Goal: Task Accomplishment & Management: Manage account settings

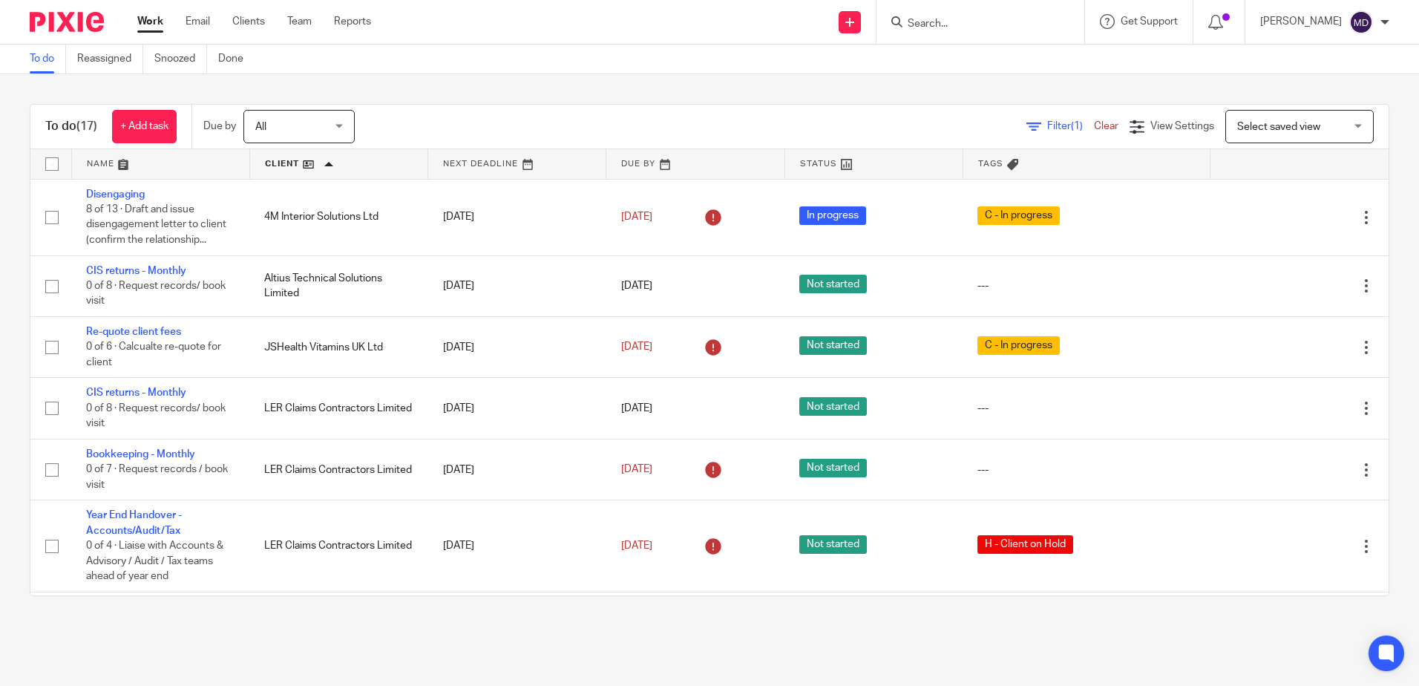
scroll to position [775, 0]
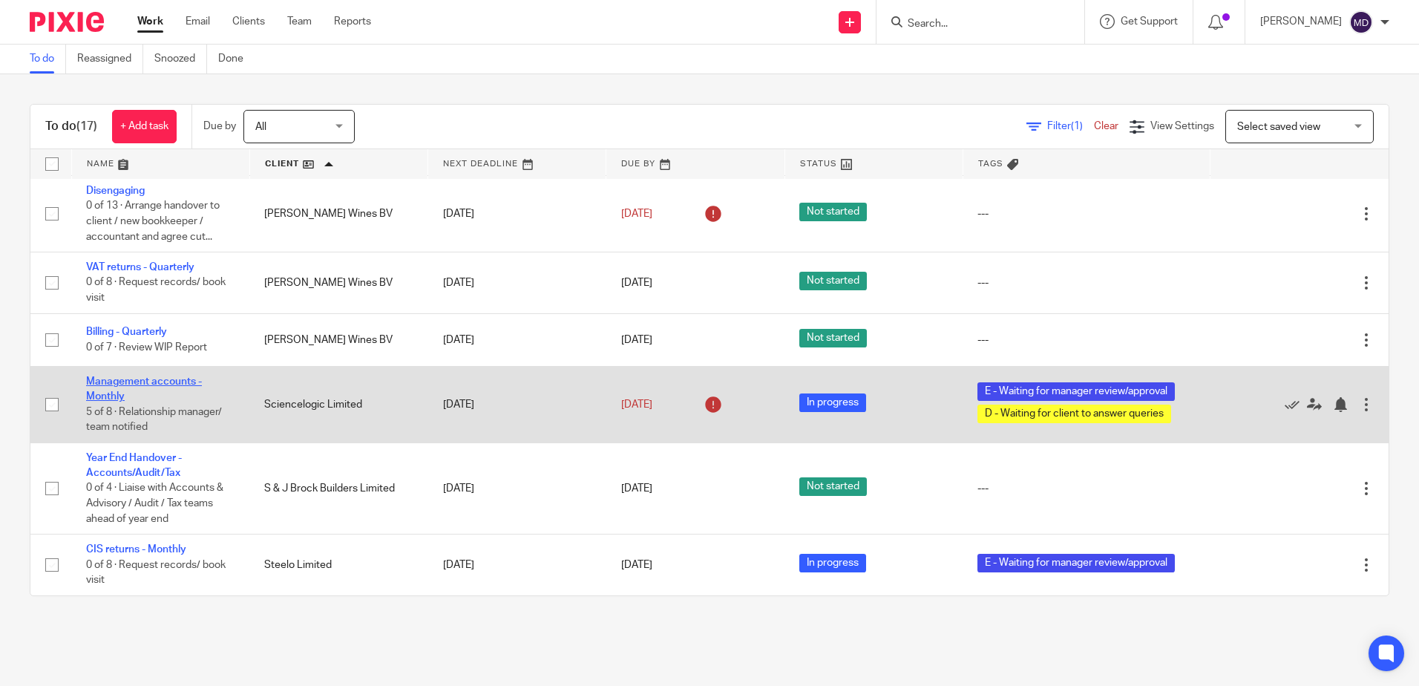
click at [114, 393] on link "Management accounts - Monthly" at bounding box center [144, 388] width 116 height 25
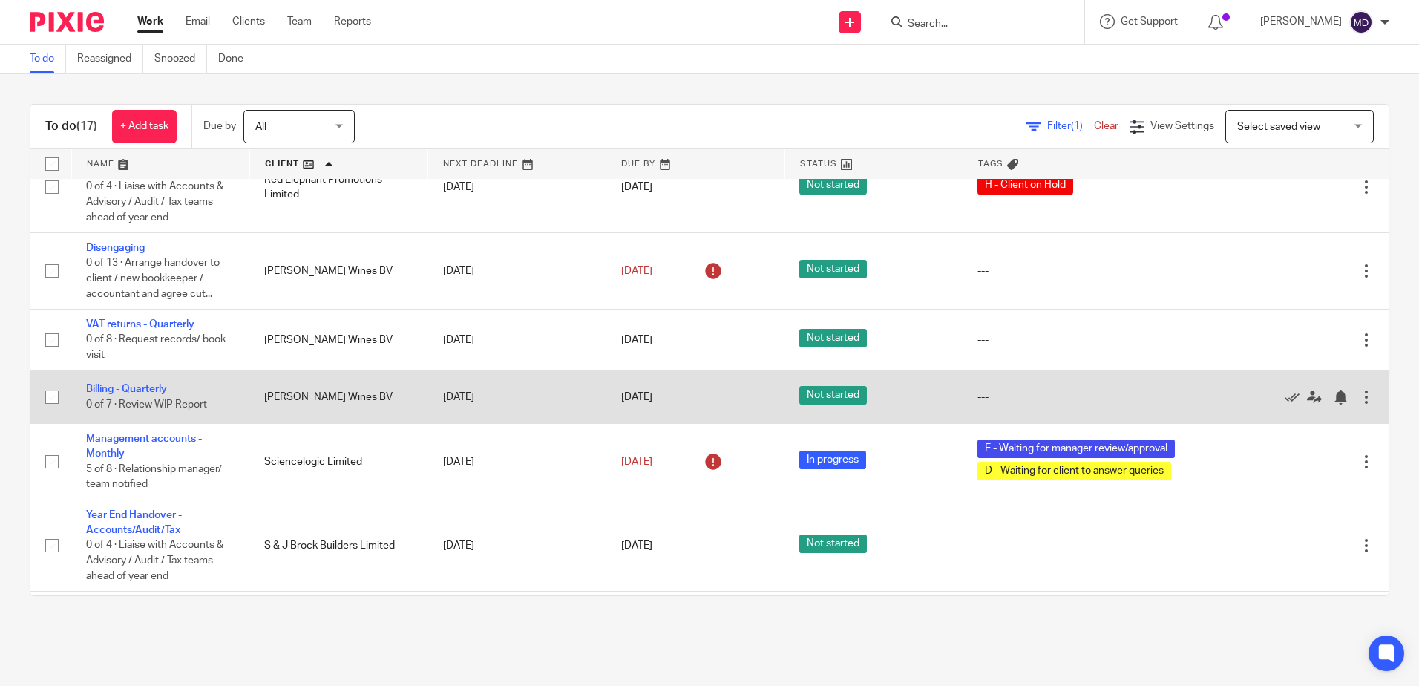
scroll to position [775, 0]
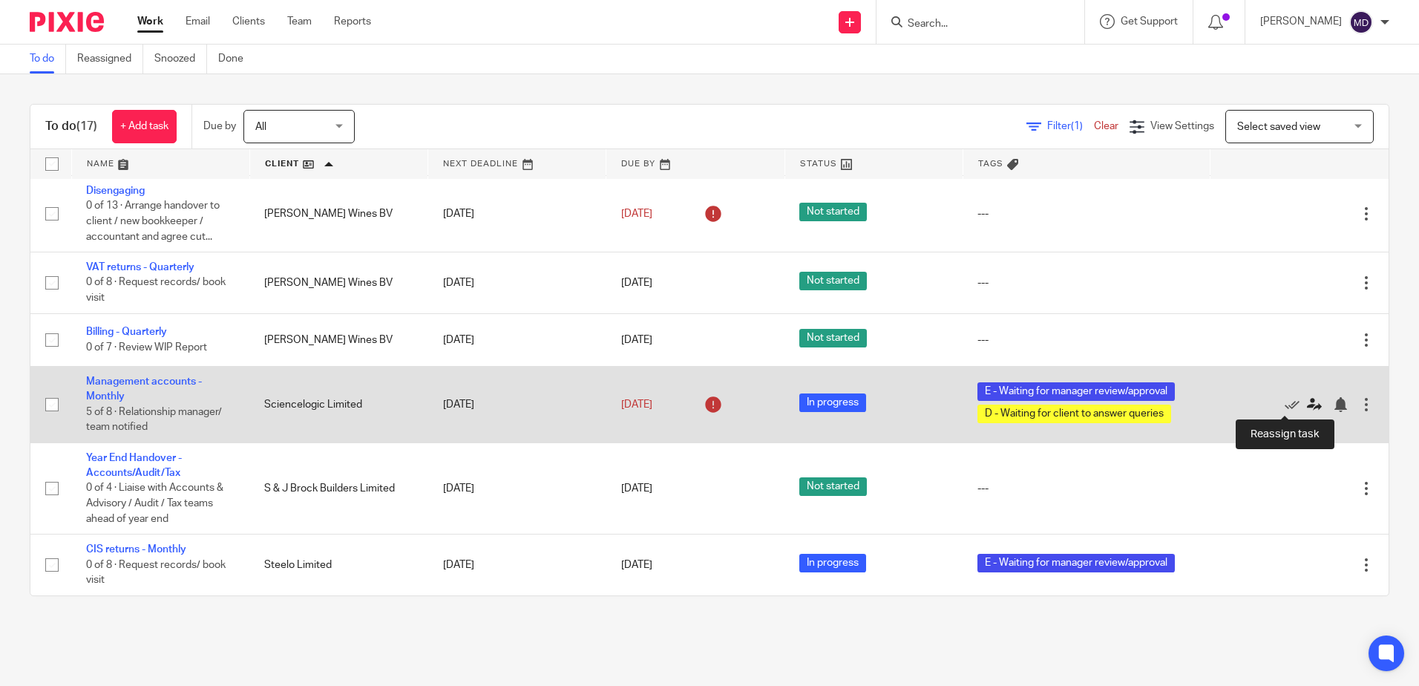
click at [1307, 405] on icon at bounding box center [1314, 404] width 15 height 15
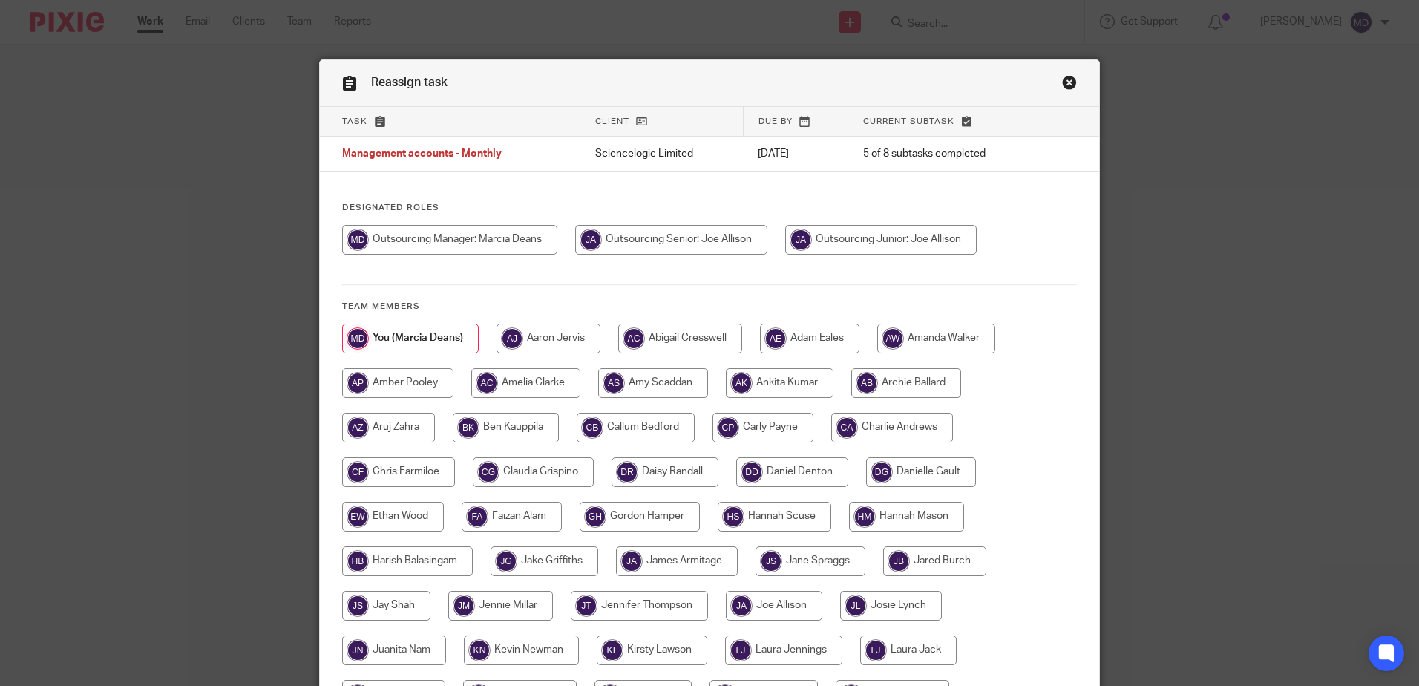
click at [685, 245] on input "radio" at bounding box center [671, 240] width 192 height 30
radio input "true"
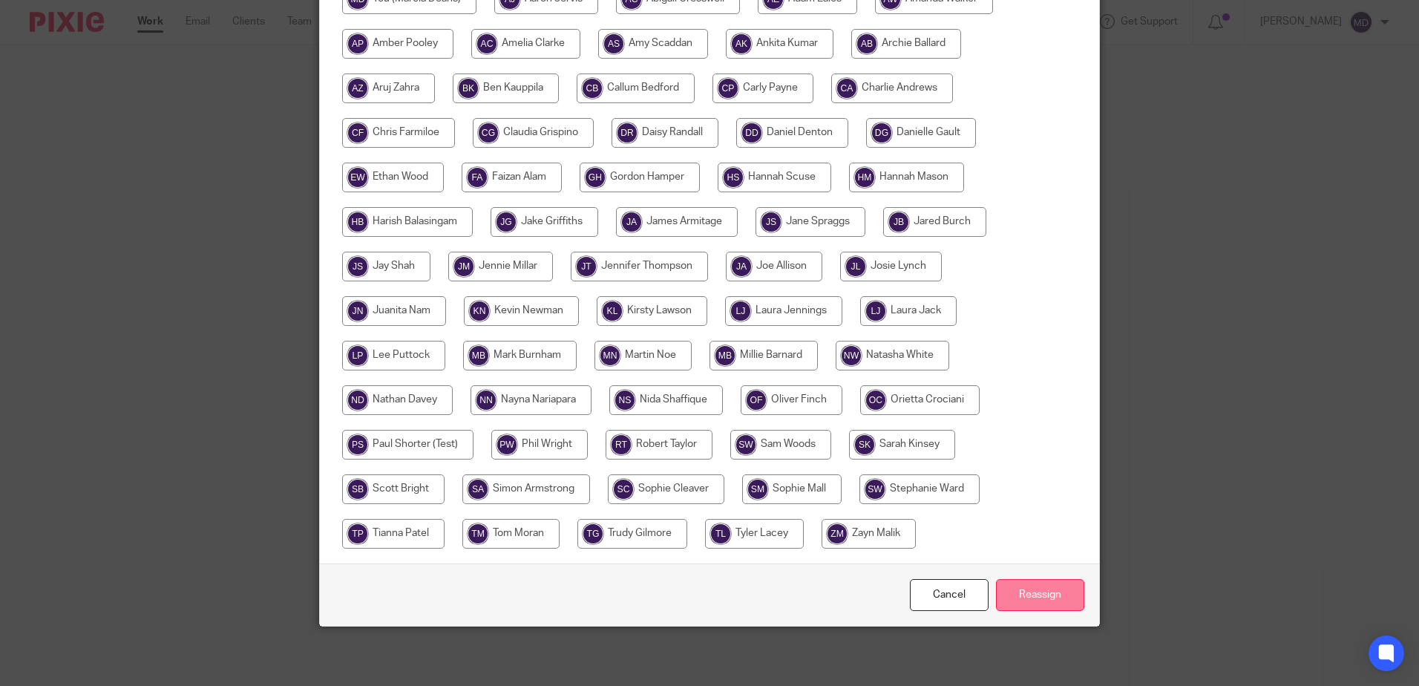
click at [1059, 597] on input "Reassign" at bounding box center [1040, 595] width 88 height 32
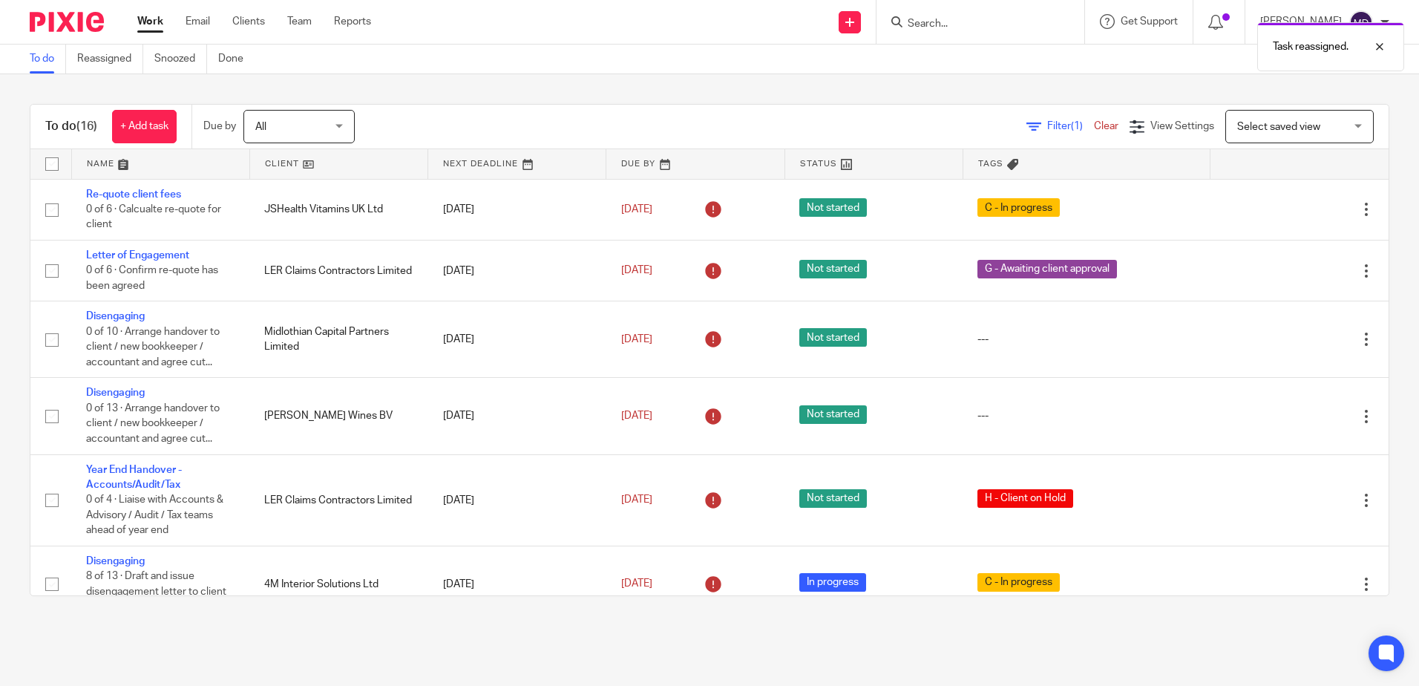
click at [965, 26] on div "Task reassigned." at bounding box center [1056, 43] width 695 height 56
click at [940, 22] on div "Task reassigned." at bounding box center [1056, 43] width 695 height 56
click at [935, 62] on div "Task reassigned." at bounding box center [1056, 43] width 695 height 56
click at [944, 30] on div "Task reassigned." at bounding box center [1056, 43] width 695 height 56
click at [948, 26] on div "Task reassigned." at bounding box center [1056, 43] width 695 height 56
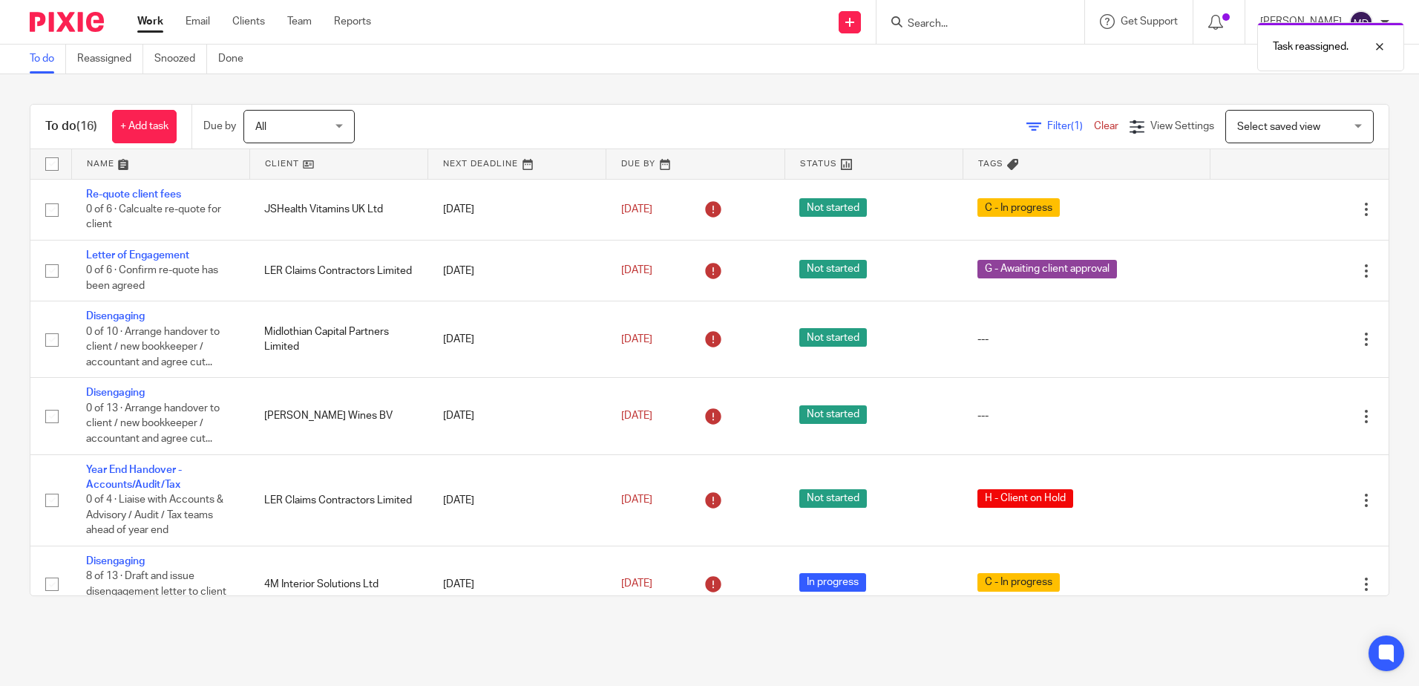
click at [945, 29] on div "Task reassigned." at bounding box center [1056, 43] width 695 height 56
click at [965, 39] on div at bounding box center [980, 22] width 208 height 44
click at [954, 18] on input "Search" at bounding box center [973, 24] width 134 height 13
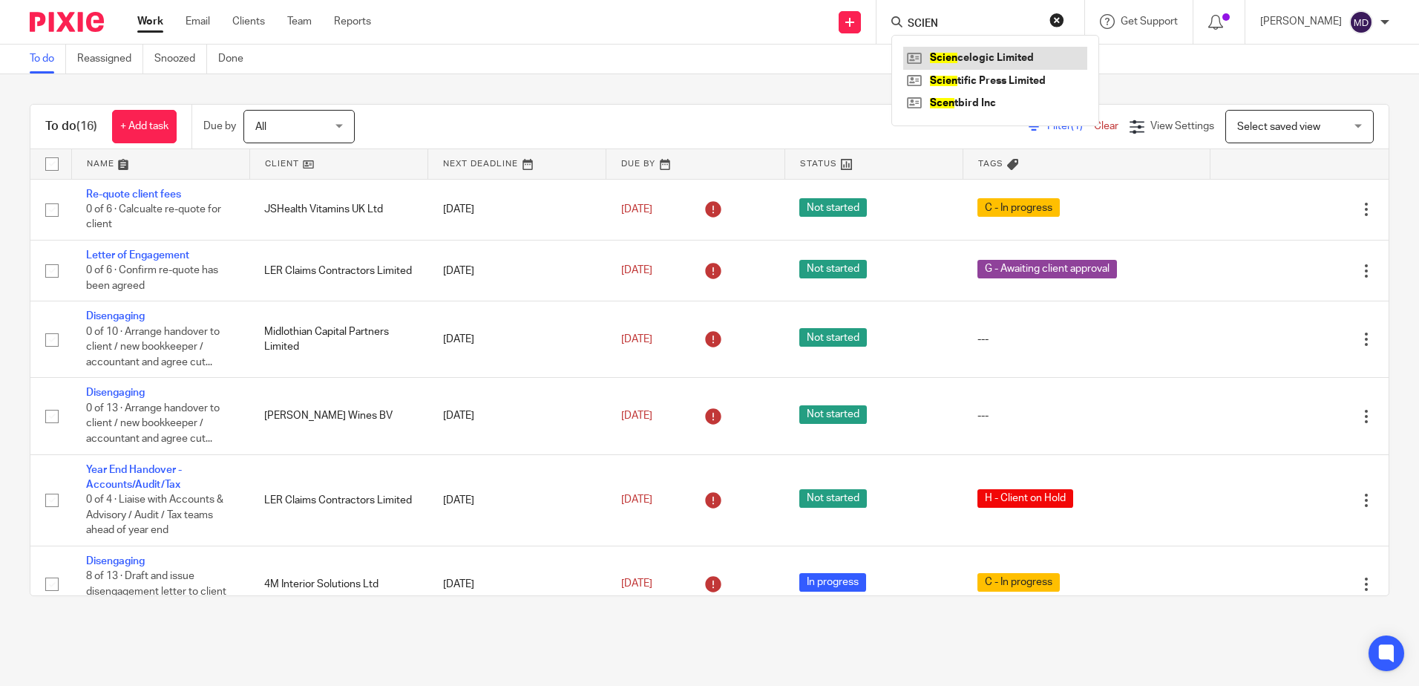
type input "SCIEN"
click at [1066, 63] on link at bounding box center [995, 58] width 184 height 22
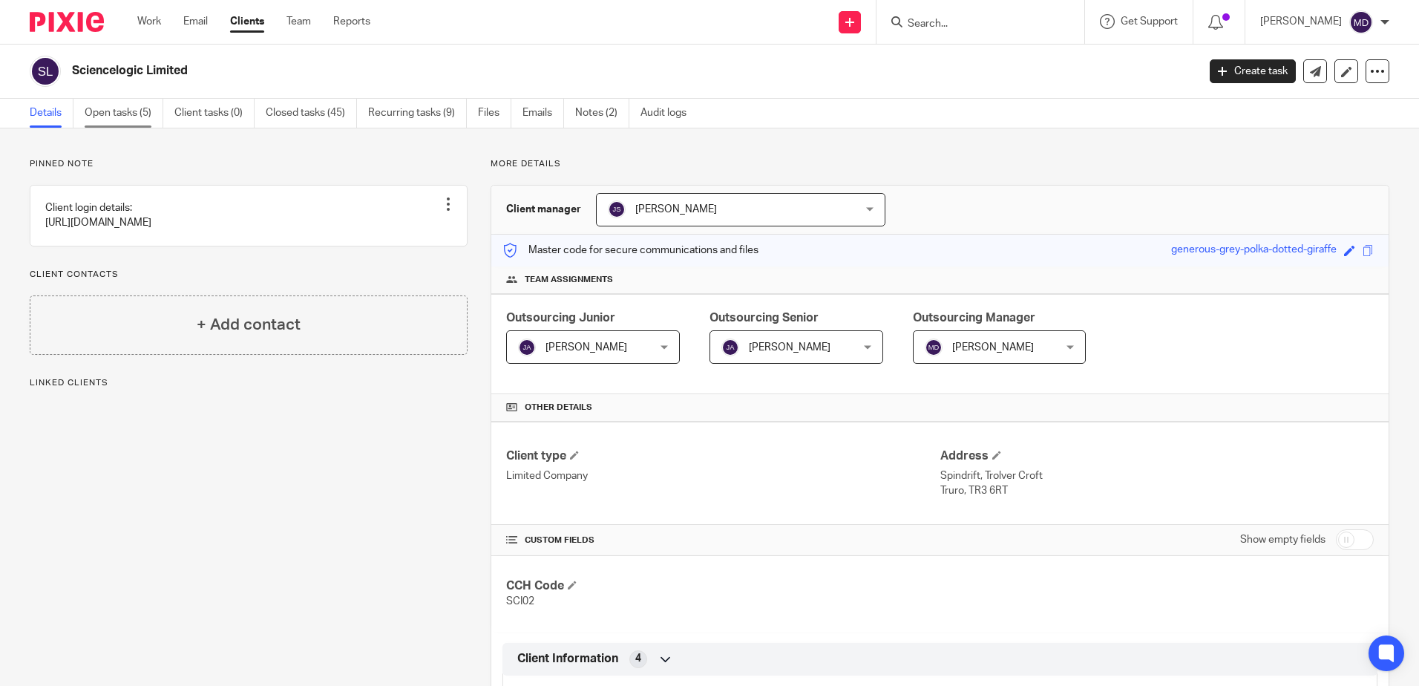
click at [126, 121] on link "Open tasks (5)" at bounding box center [124, 113] width 79 height 29
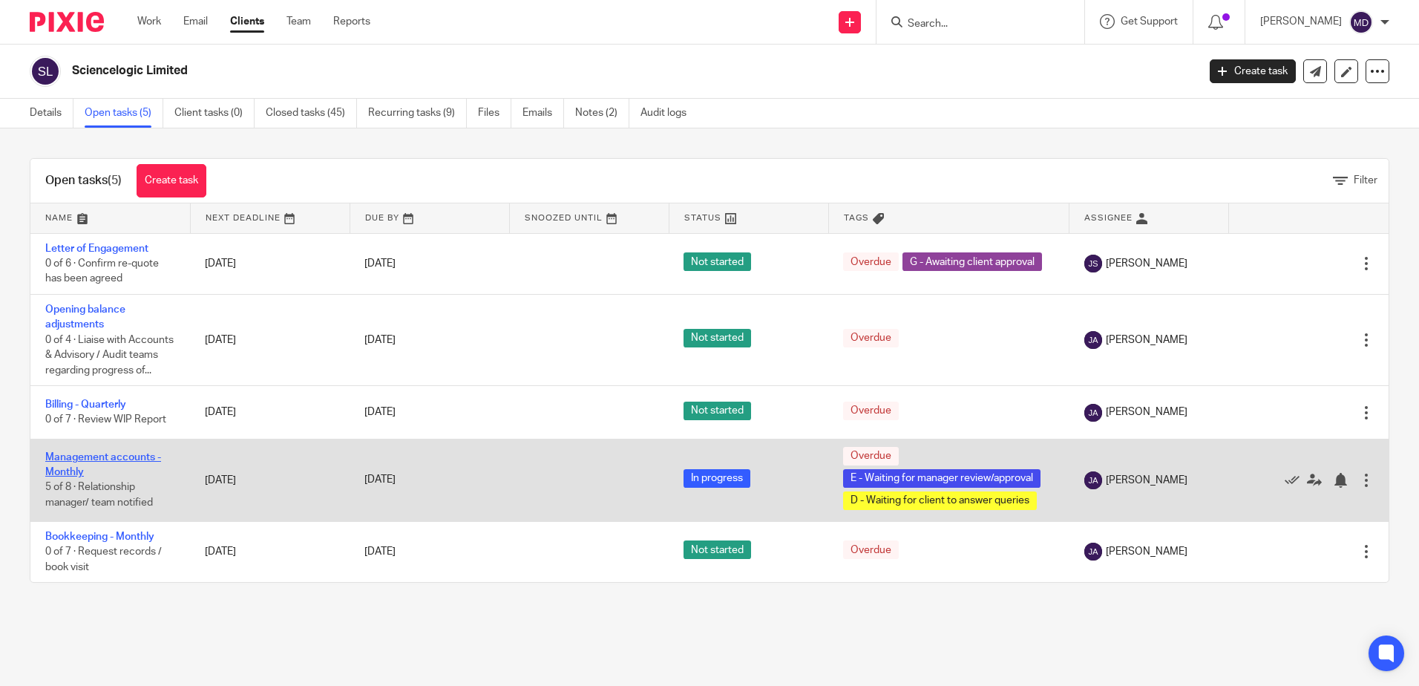
click at [63, 477] on link "Management accounts - Monthly" at bounding box center [103, 464] width 116 height 25
click at [64, 477] on link "Management accounts - Monthly" at bounding box center [103, 464] width 116 height 25
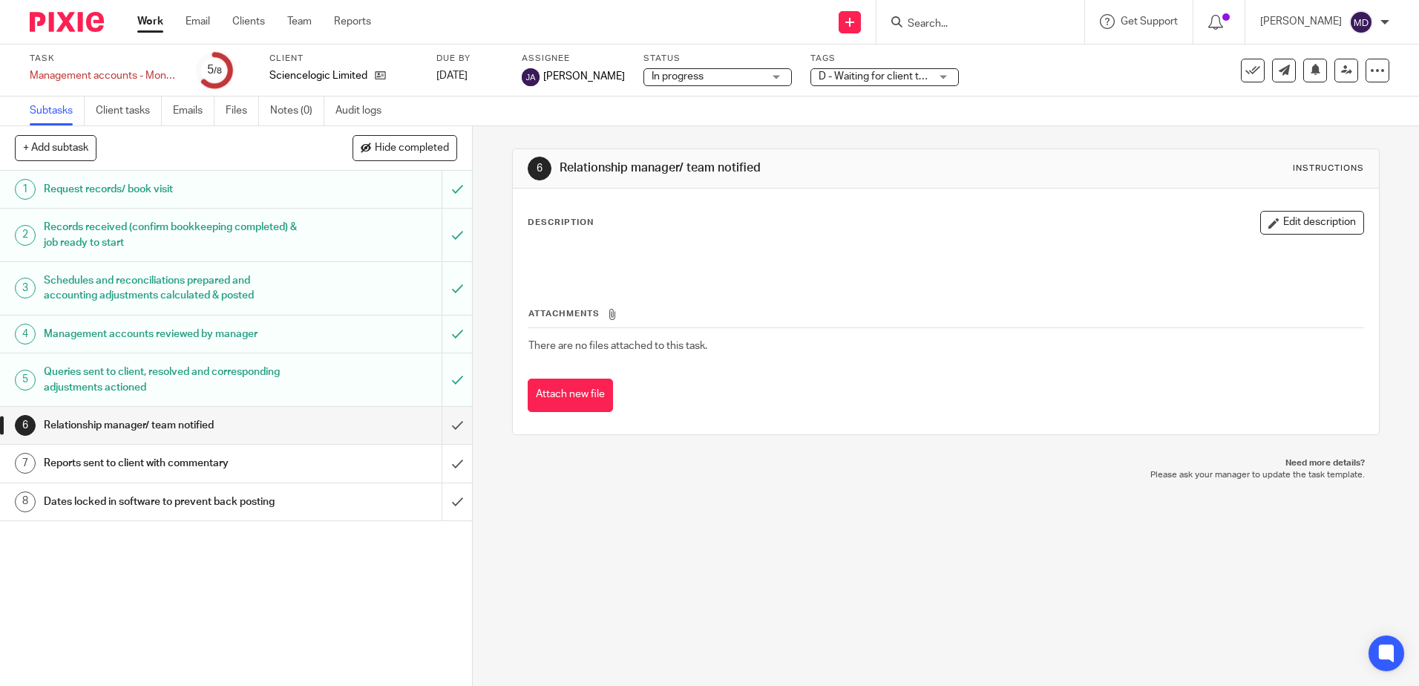
click at [892, 77] on span "D - Waiting for client to answer queries + 1" at bounding box center [915, 76] width 195 height 10
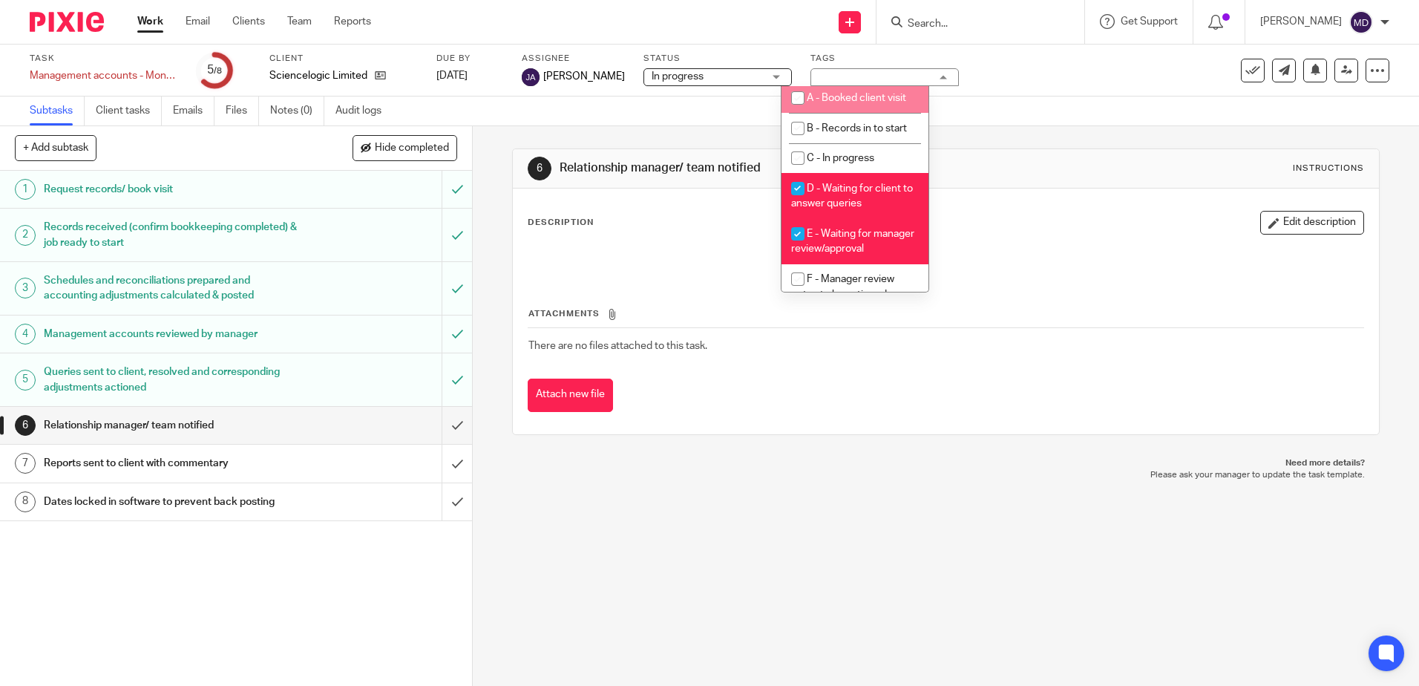
scroll to position [74, 0]
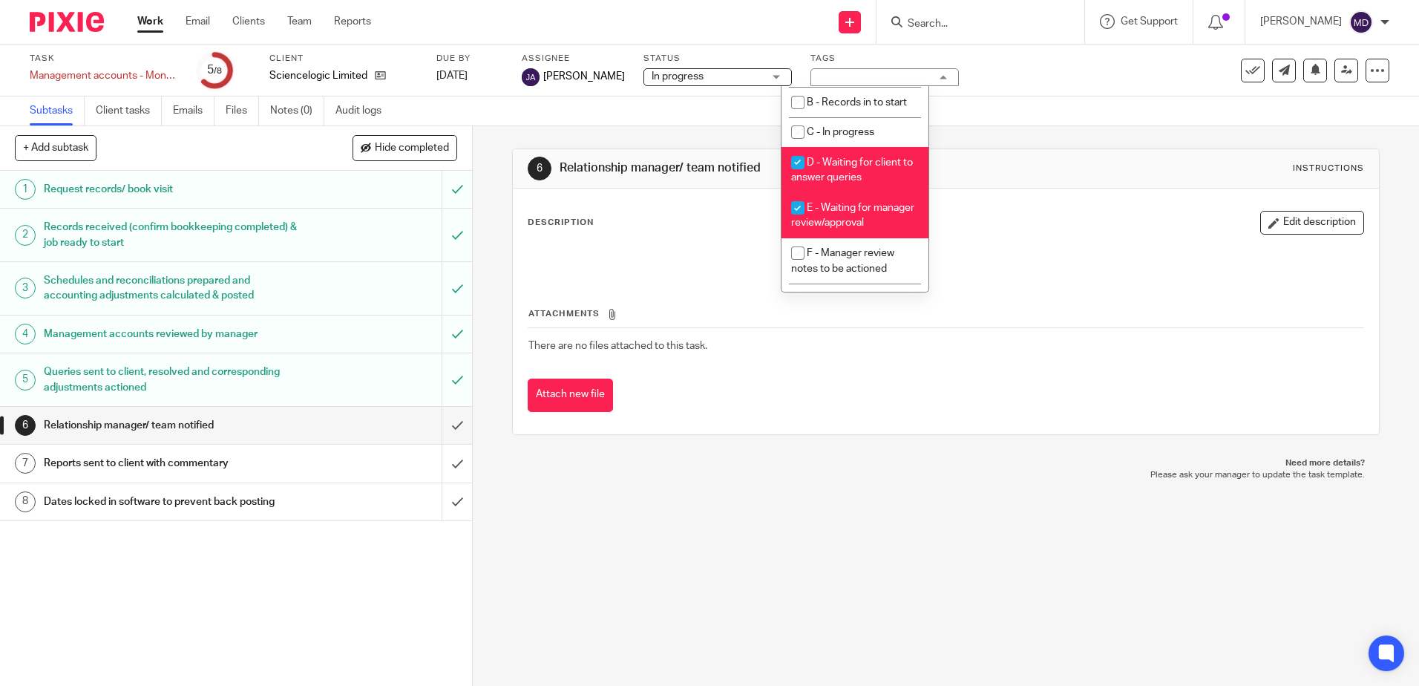
click at [859, 229] on span "E - Waiting for manager review/approval" at bounding box center [852, 216] width 123 height 26
checkbox input "false"
click at [1011, 113] on div "Subtasks Client tasks Emails Files Notes (0) Audit logs" at bounding box center [709, 111] width 1419 height 30
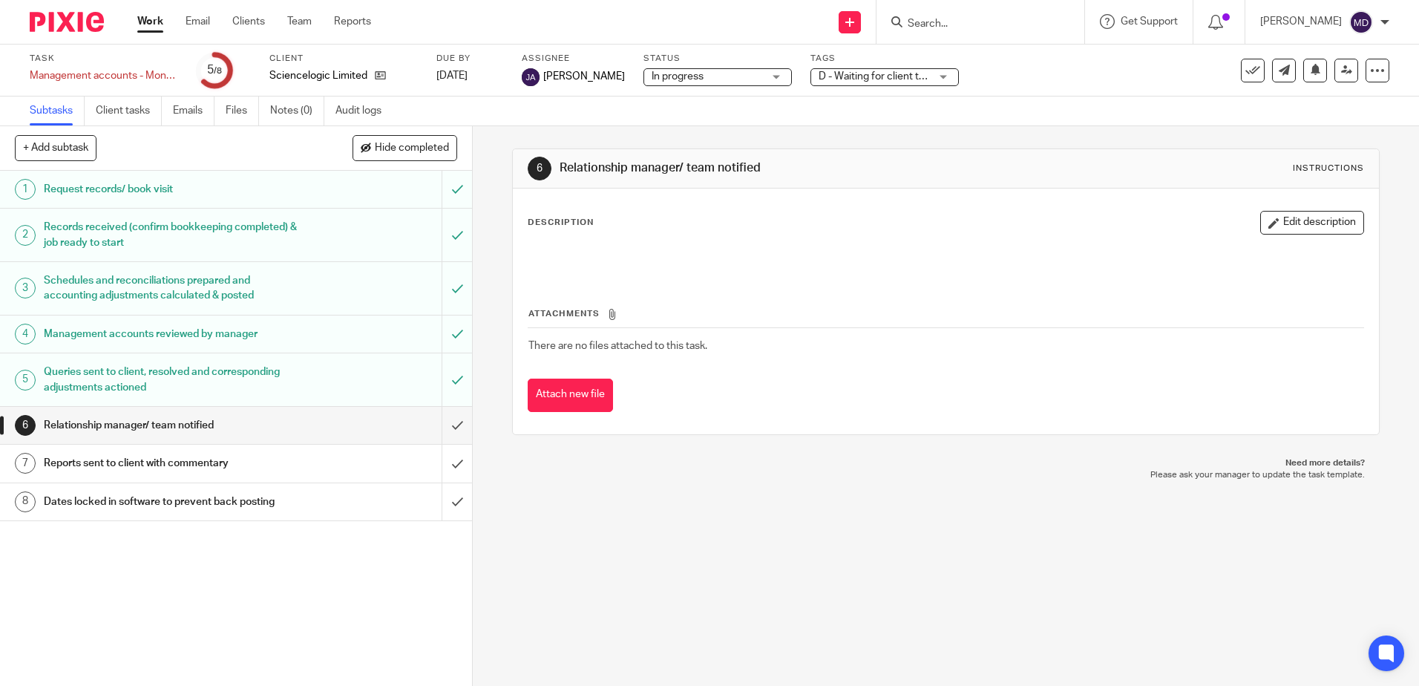
click at [147, 23] on link "Work" at bounding box center [150, 21] width 26 height 15
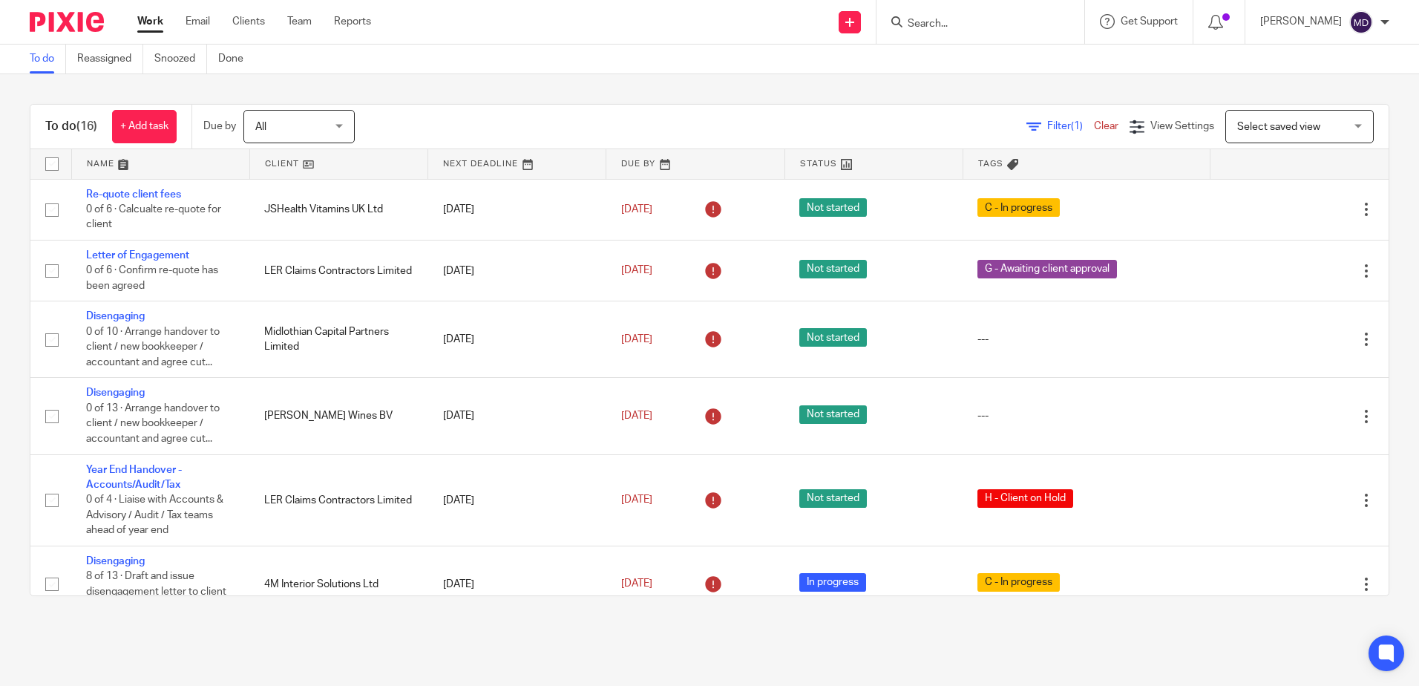
click at [274, 163] on link at bounding box center [338, 164] width 177 height 30
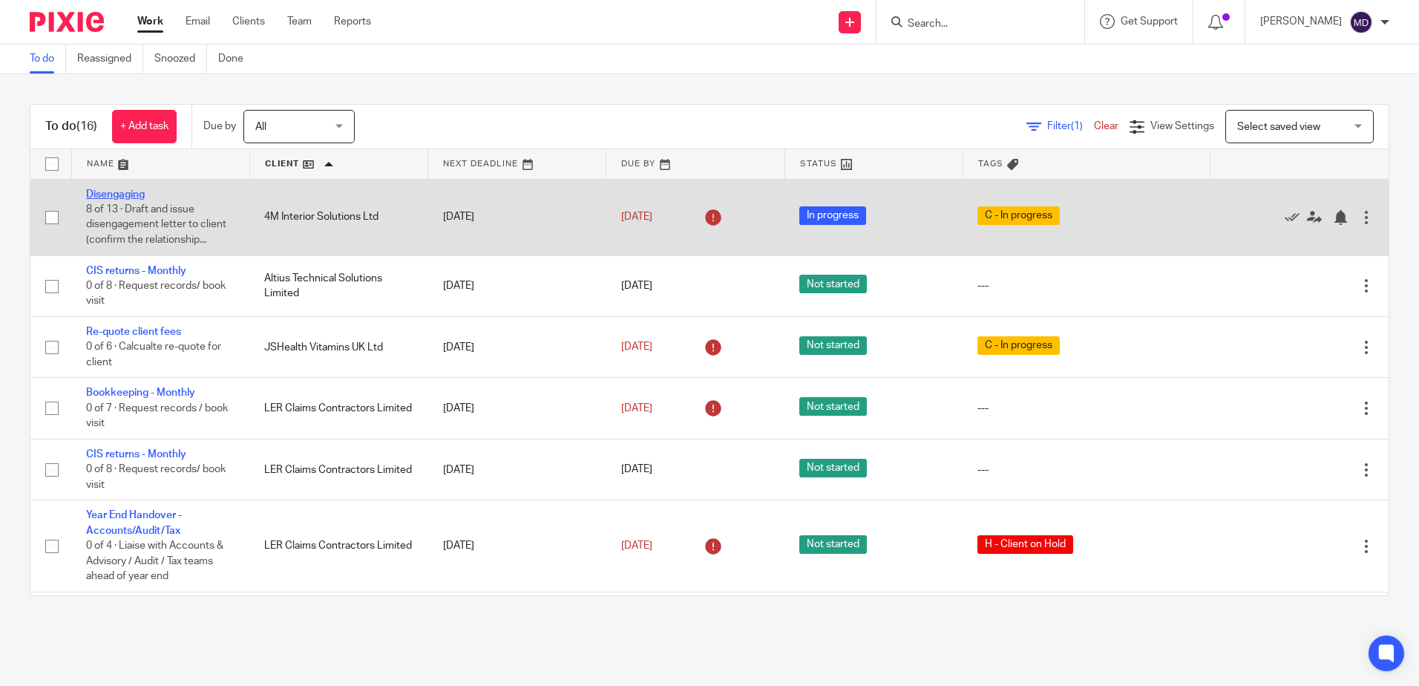
click at [117, 194] on link "Disengaging" at bounding box center [115, 194] width 59 height 10
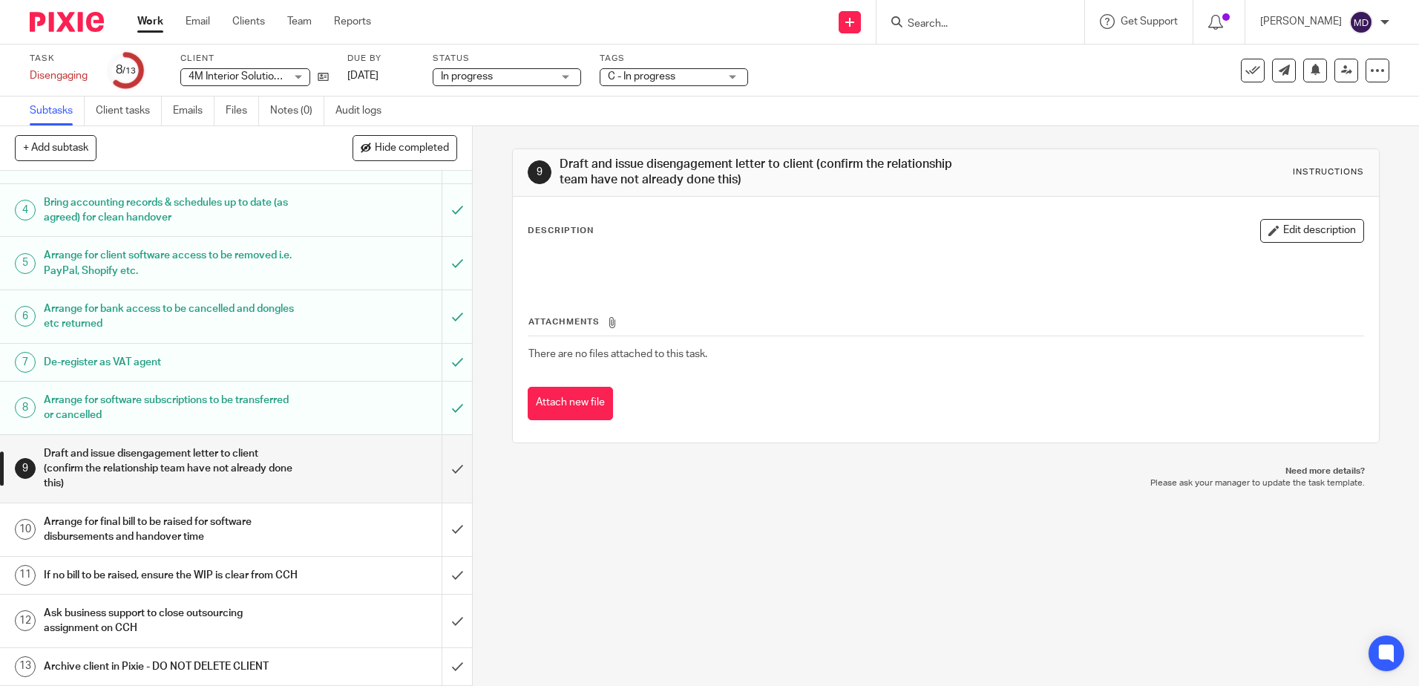
scroll to position [177, 0]
click at [444, 511] on input "submit" at bounding box center [236, 529] width 472 height 53
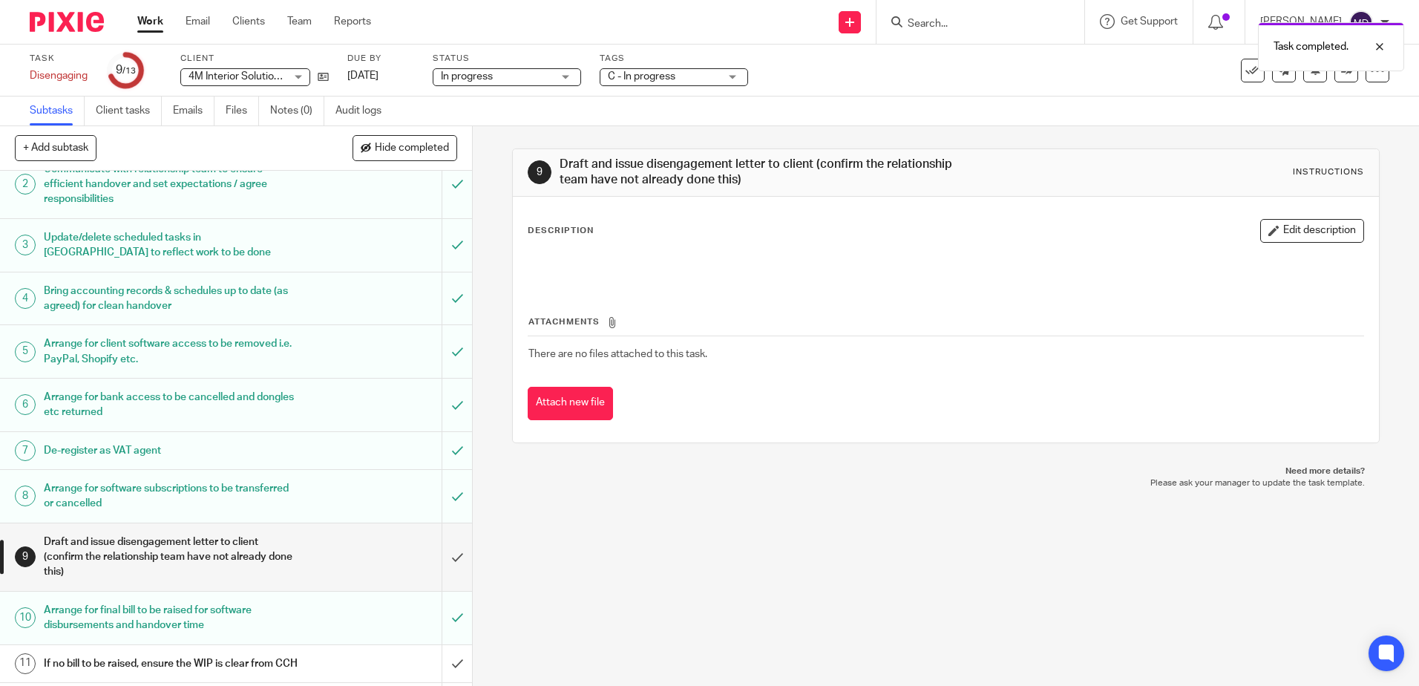
scroll to position [177, 0]
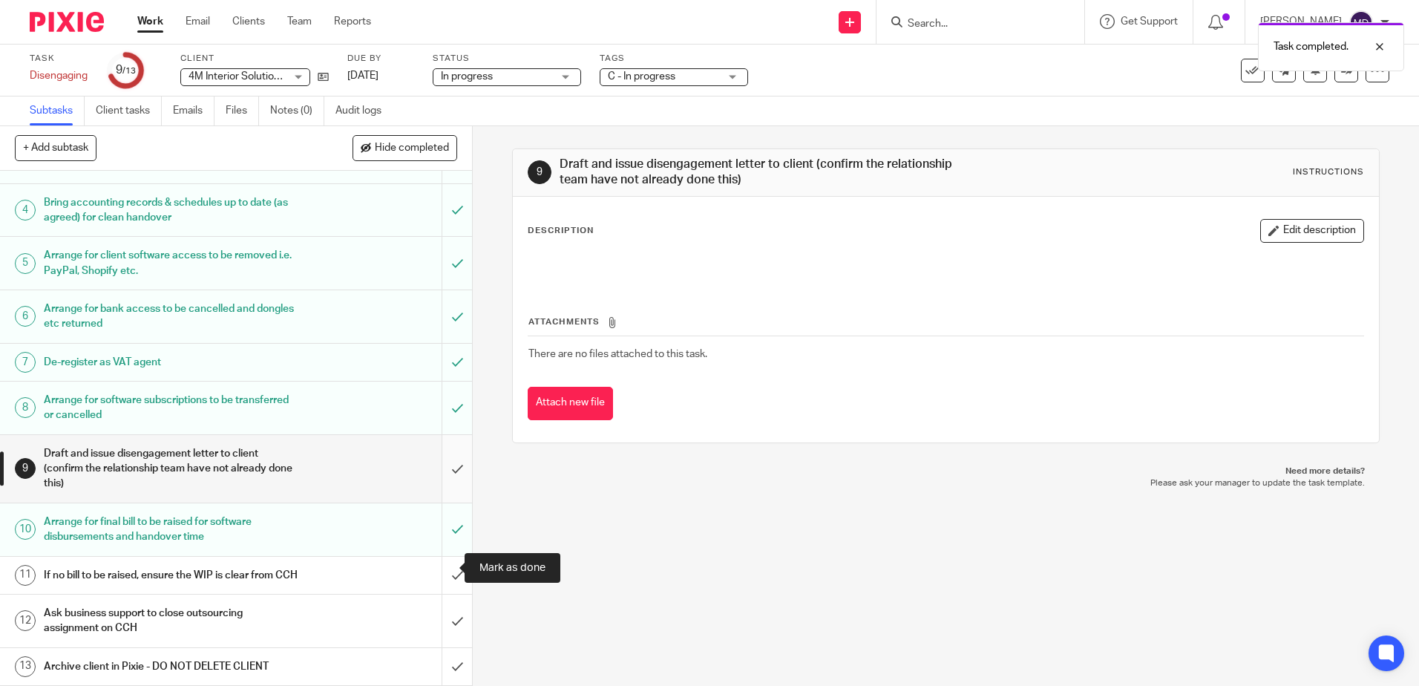
drag, startPoint x: 451, startPoint y: 560, endPoint x: 447, endPoint y: 482, distance: 78.8
click at [450, 560] on input "submit" at bounding box center [236, 575] width 472 height 37
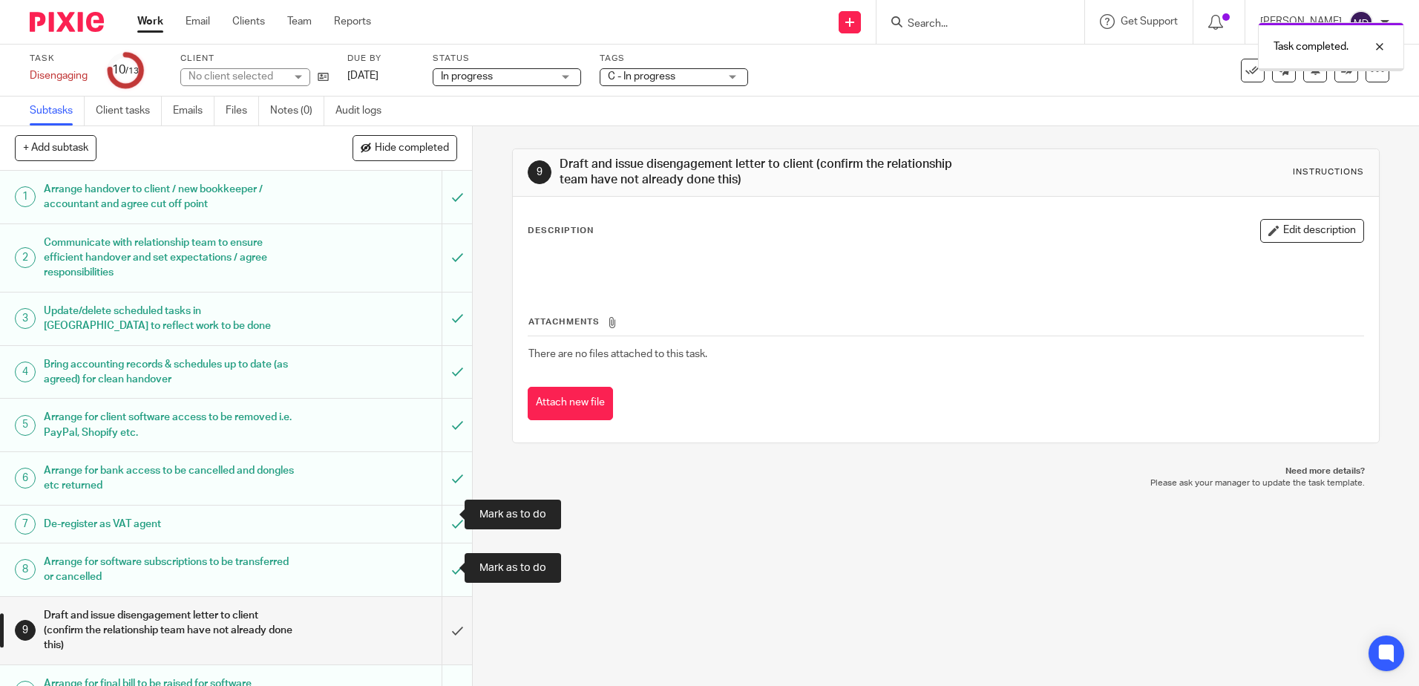
scroll to position [177, 0]
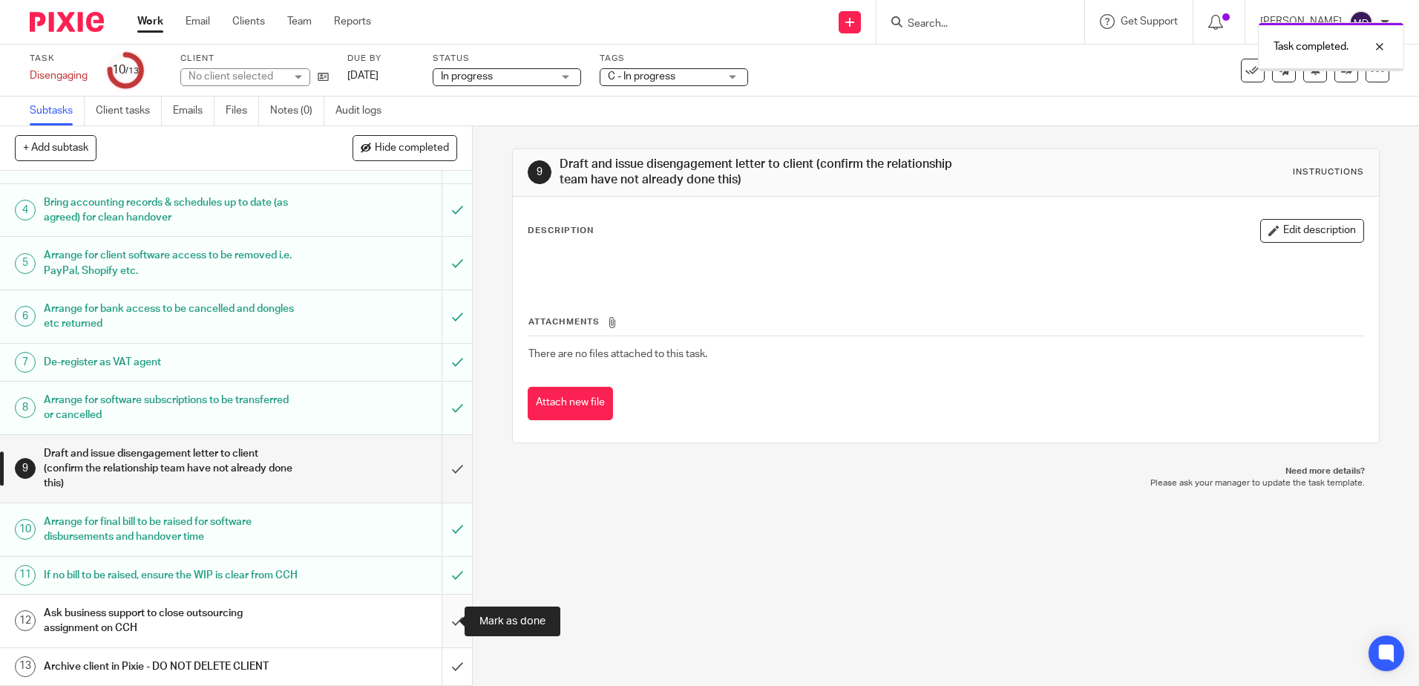
click at [447, 620] on input "submit" at bounding box center [236, 620] width 472 height 53
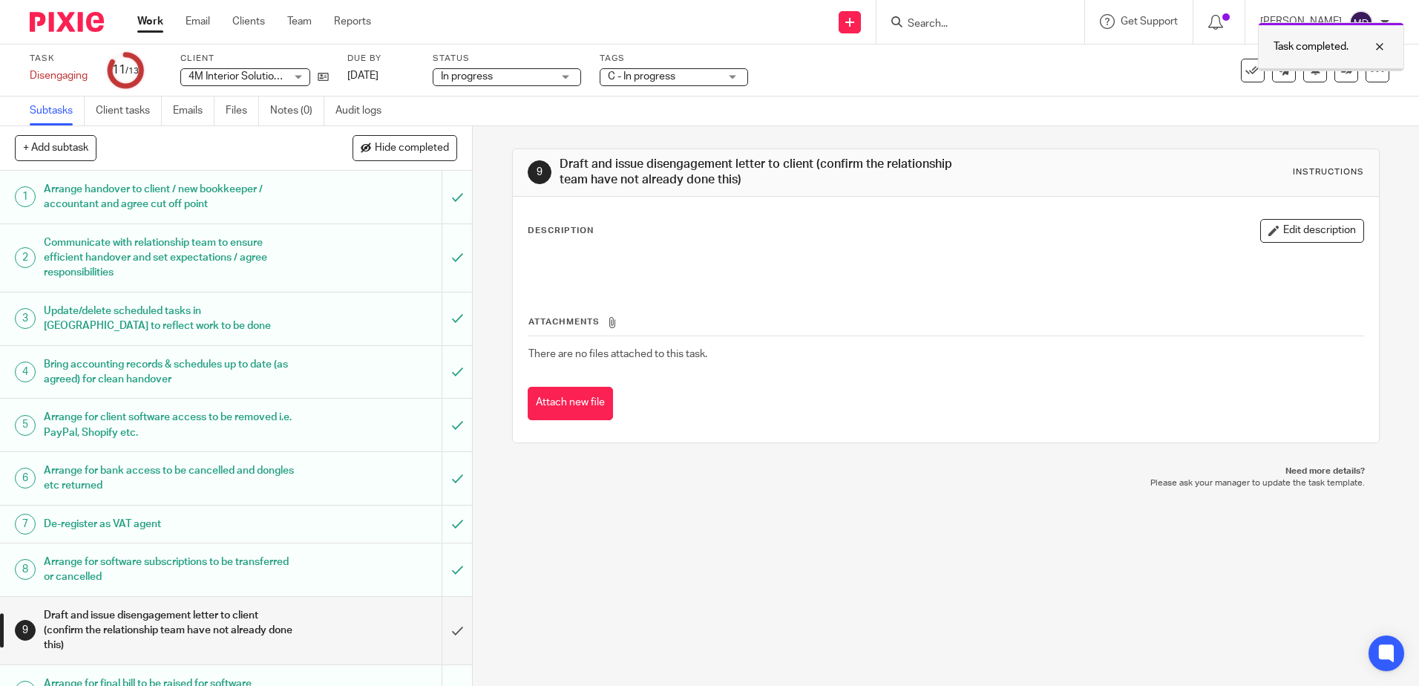
click at [1382, 49] on div at bounding box center [1368, 47] width 40 height 18
click at [1370, 70] on icon at bounding box center [1377, 70] width 15 height 15
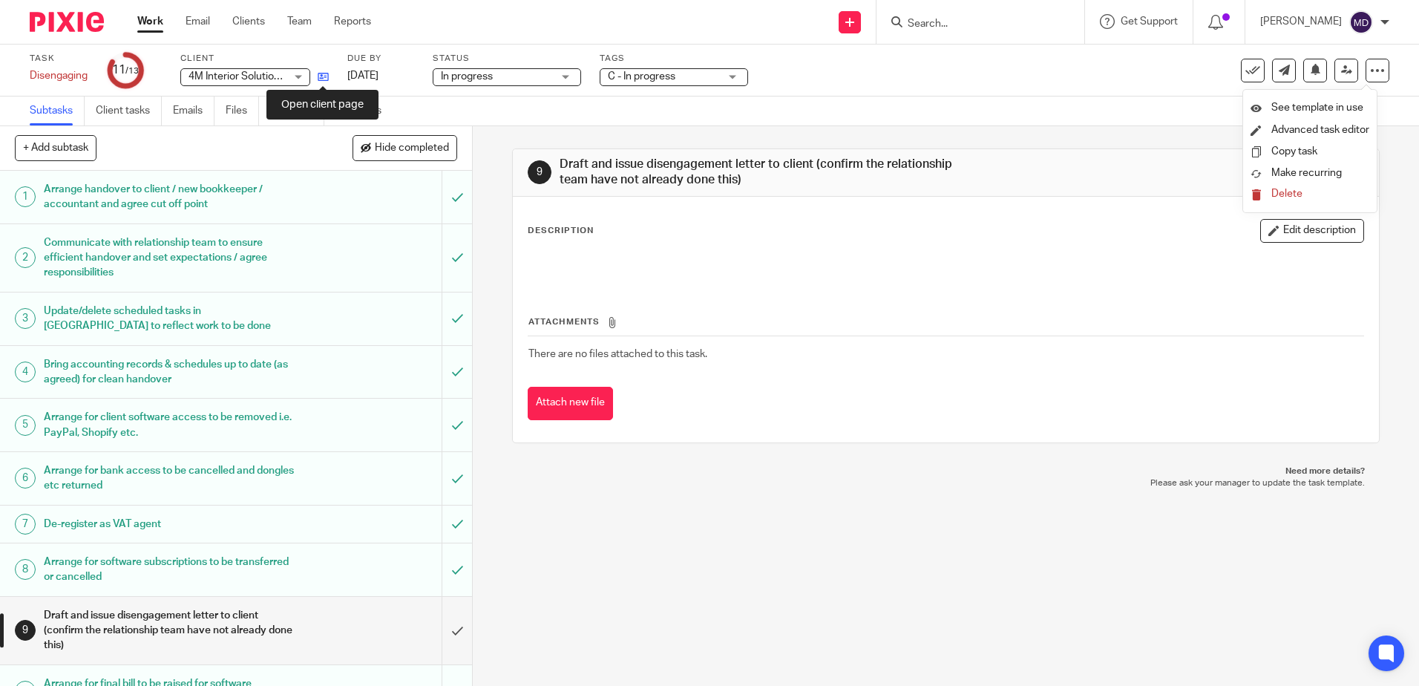
click at [322, 78] on icon at bounding box center [323, 76] width 11 height 11
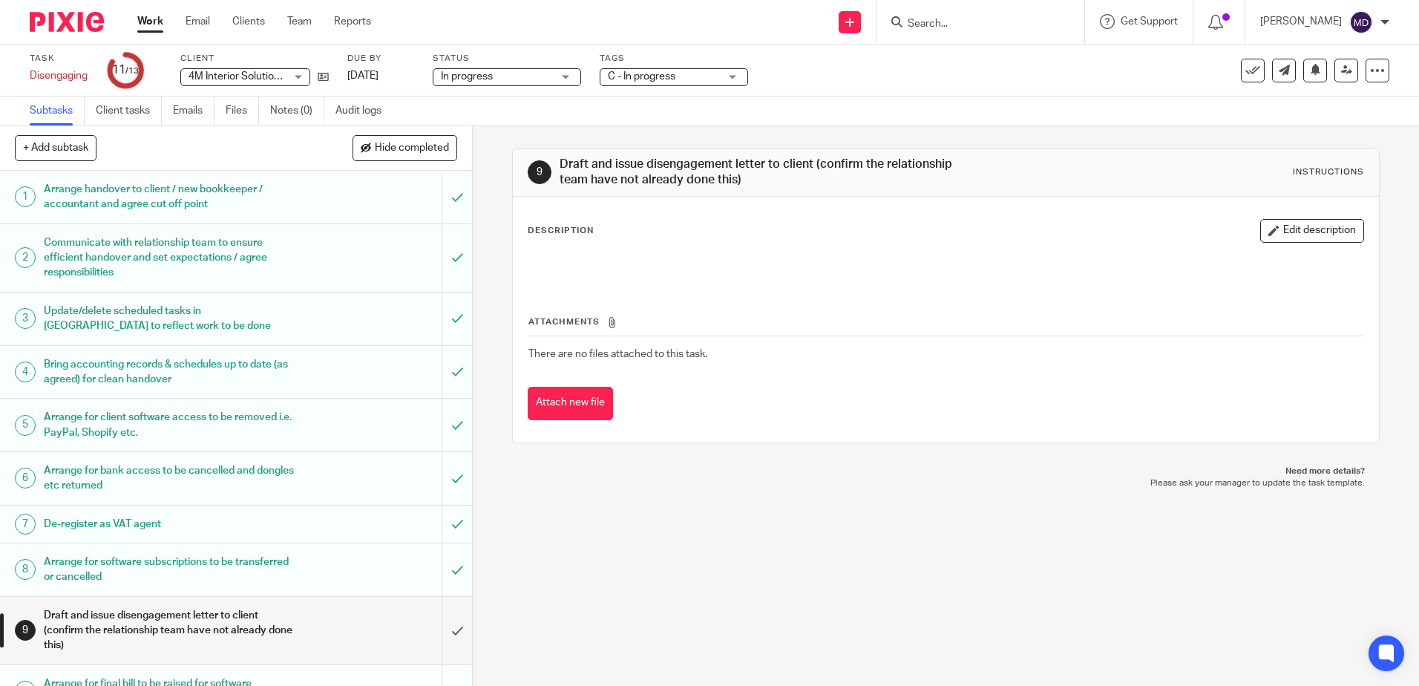
click at [160, 28] on link "Work" at bounding box center [150, 21] width 26 height 15
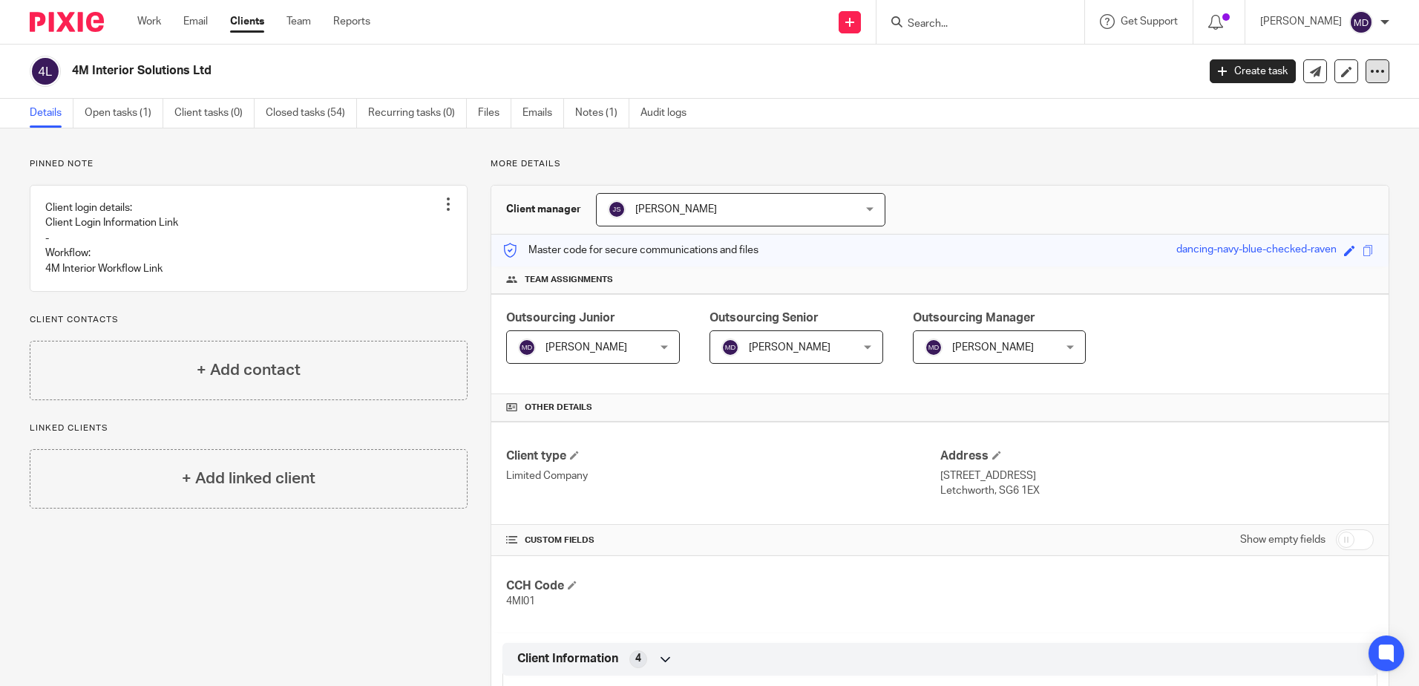
click at [1370, 72] on icon at bounding box center [1377, 71] width 15 height 15
click at [1277, 169] on button "Archive client" at bounding box center [1285, 172] width 164 height 19
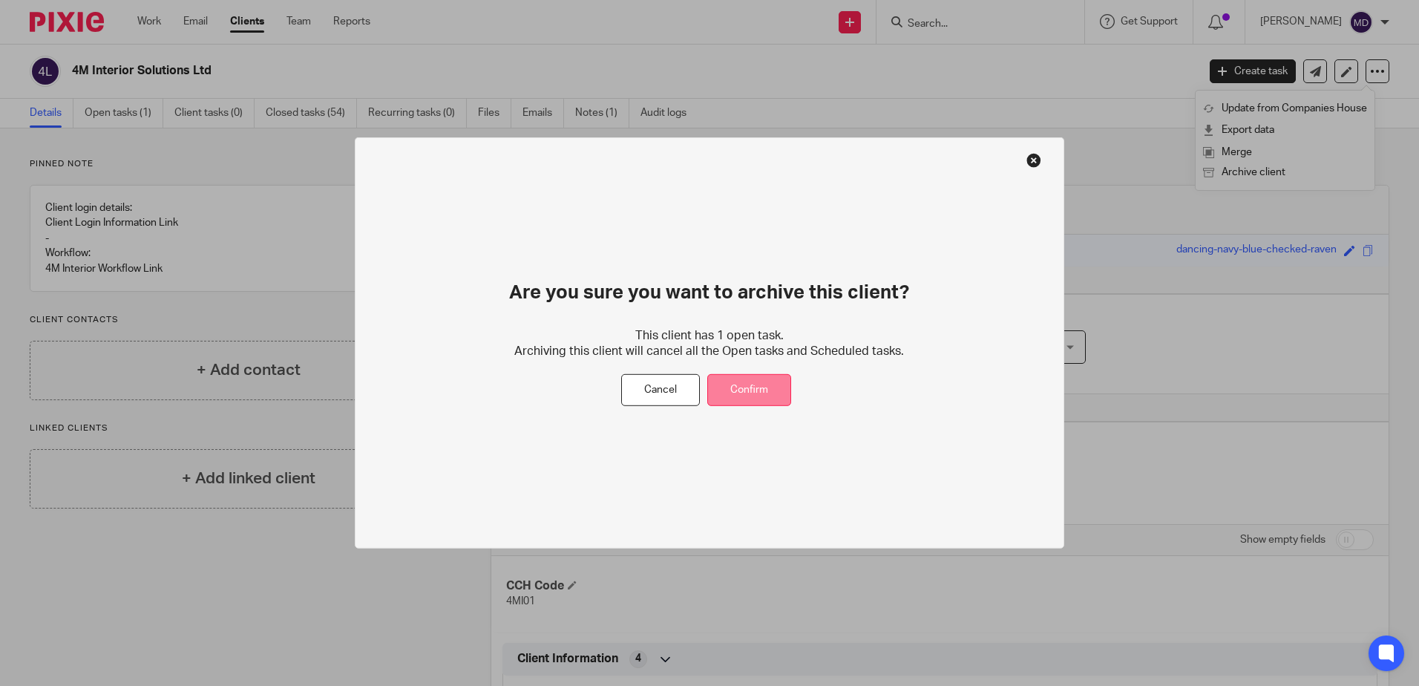
click at [780, 390] on button "Confirm" at bounding box center [749, 390] width 84 height 32
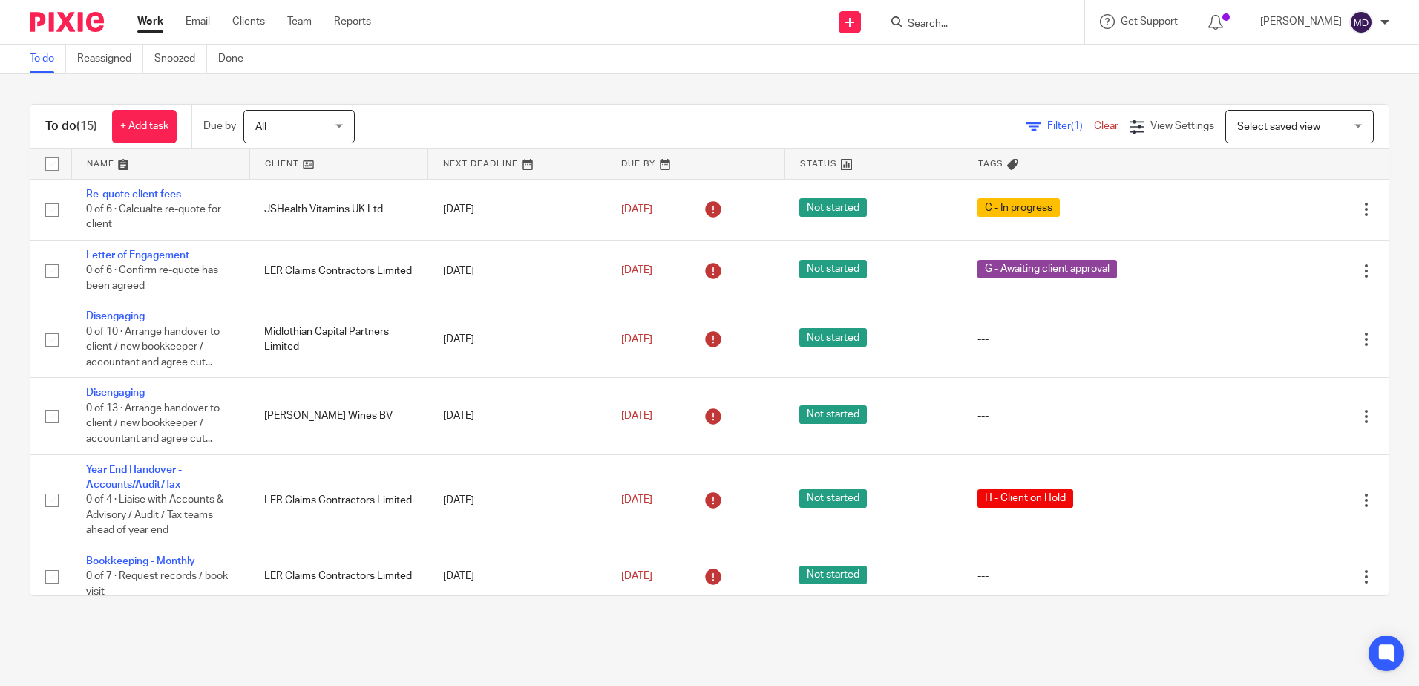
click at [102, 163] on link at bounding box center [160, 164] width 177 height 30
